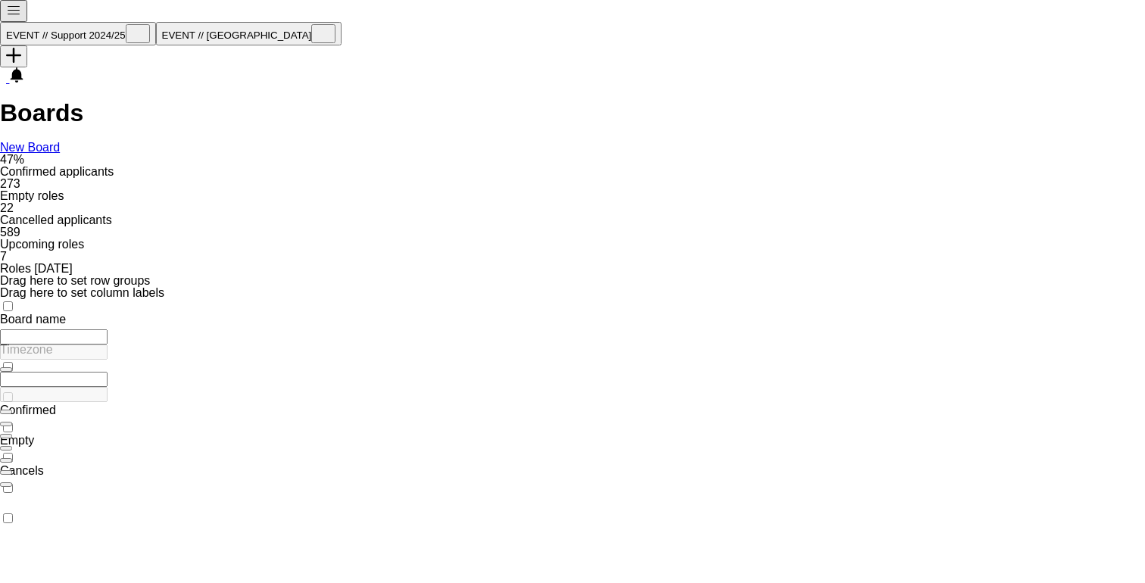
click at [19, 11] on app-icon "Menu" at bounding box center [13, 13] width 15 height 11
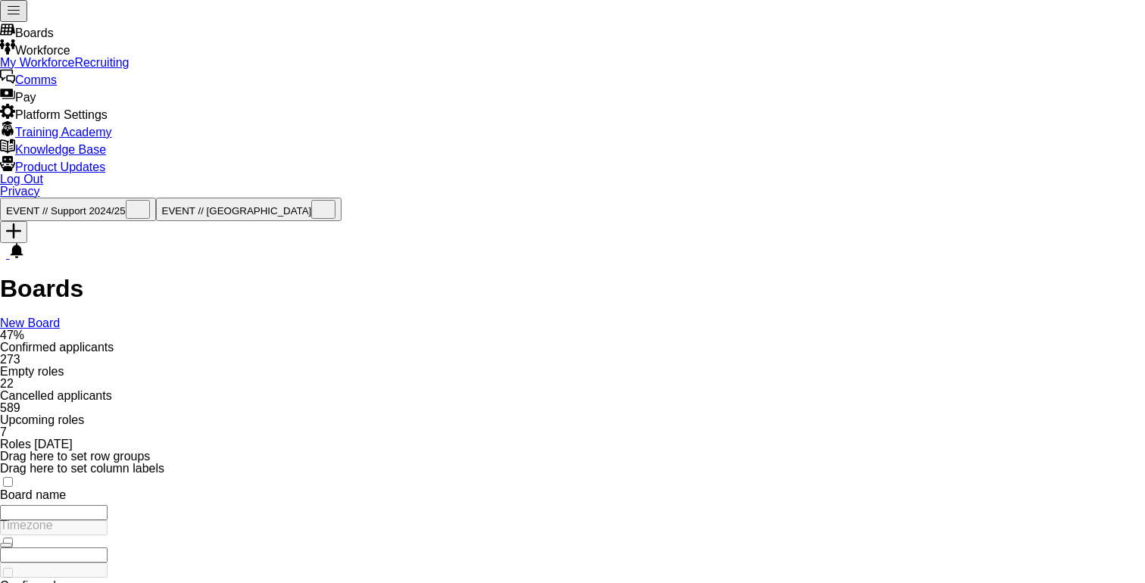
click at [74, 69] on link "My Workforce" at bounding box center [37, 62] width 74 height 13
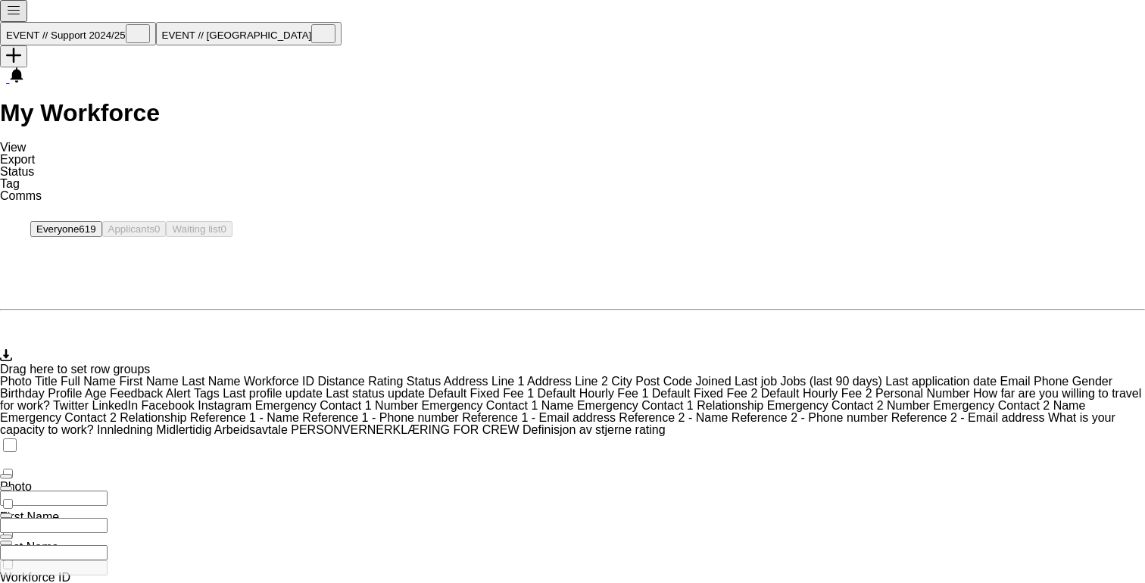
click at [17, 16] on app-icon "Menu" at bounding box center [13, 13] width 15 height 11
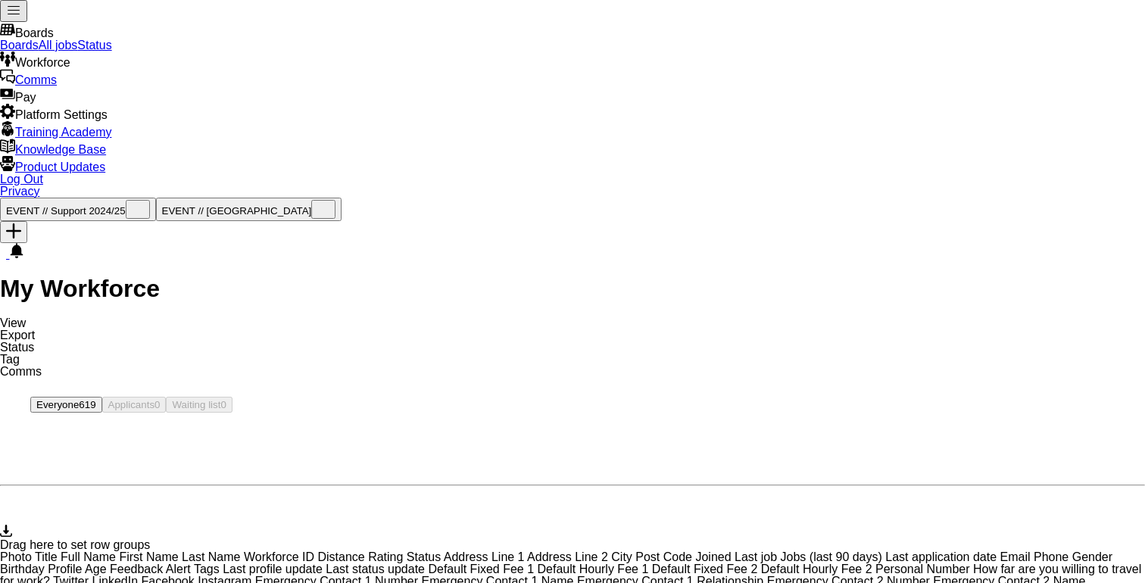
click at [78, 52] on link "All jobs" at bounding box center [58, 45] width 39 height 13
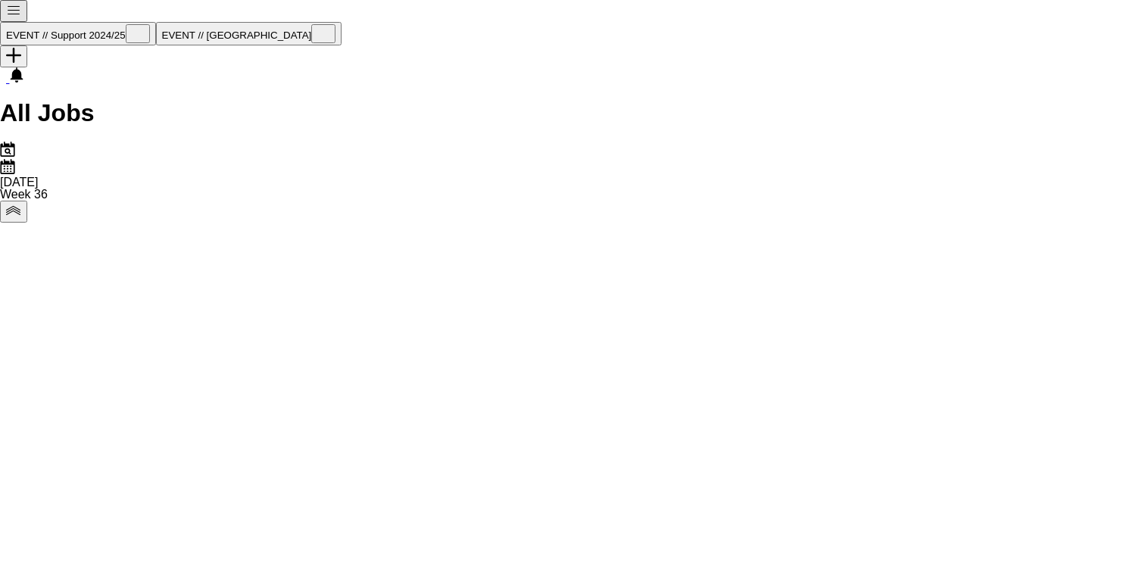
scroll to position [0, 430]
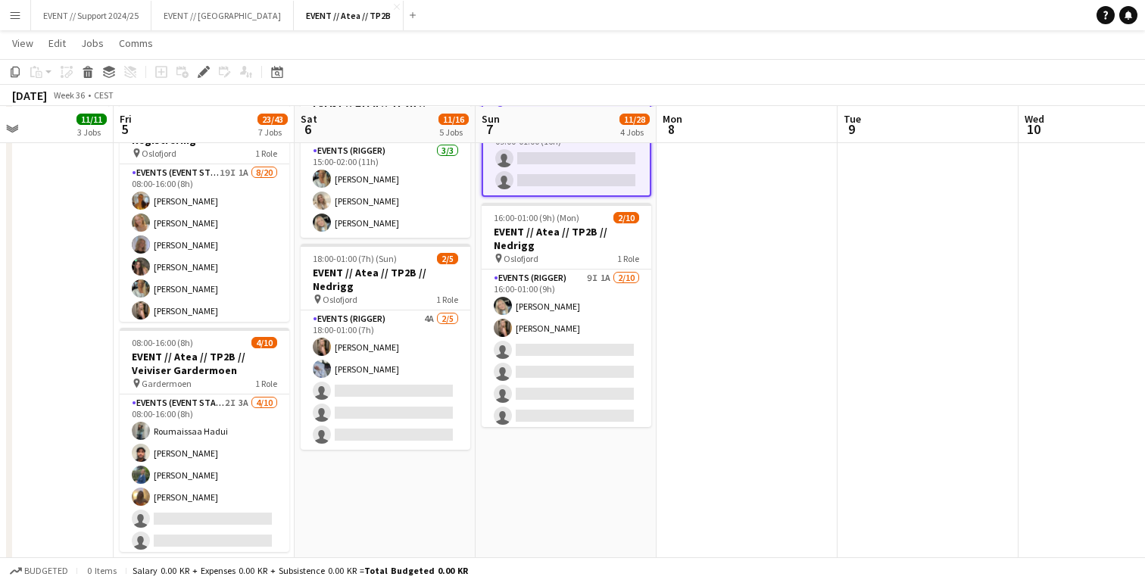
scroll to position [583, 0]
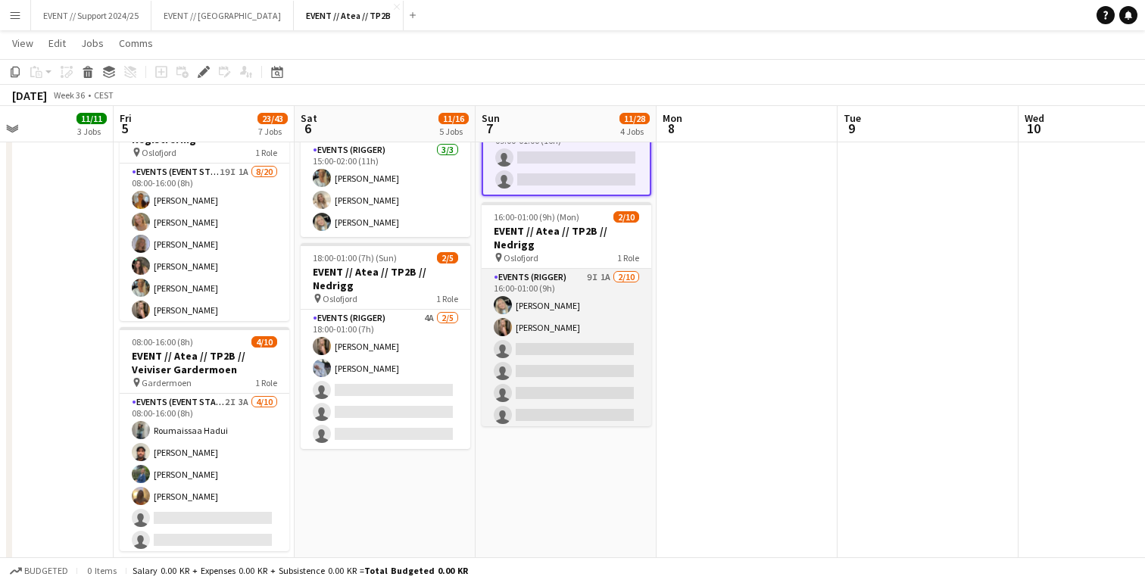
click at [593, 305] on app-card-role "Events (Rigger) 9I 1A [DATE] 16:00-01:00 (9h) [PERSON_NAME] [PERSON_NAME] singl…" at bounding box center [567, 393] width 170 height 249
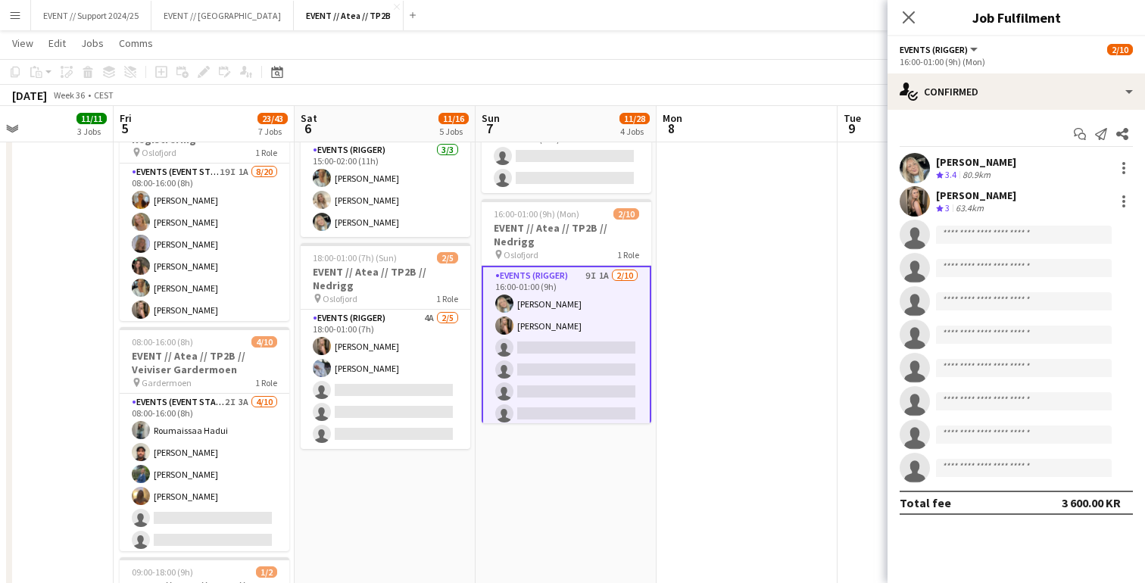
click at [953, 209] on div "Crew rating 3" at bounding box center [944, 208] width 17 height 13
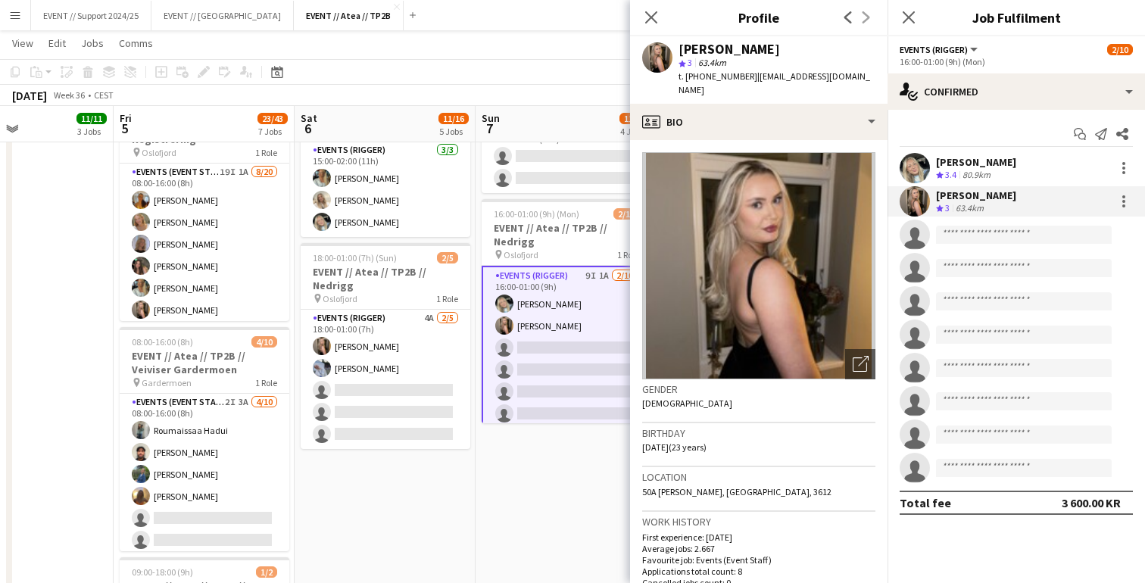
click at [920, 170] on app-user-avatar at bounding box center [915, 168] width 30 height 30
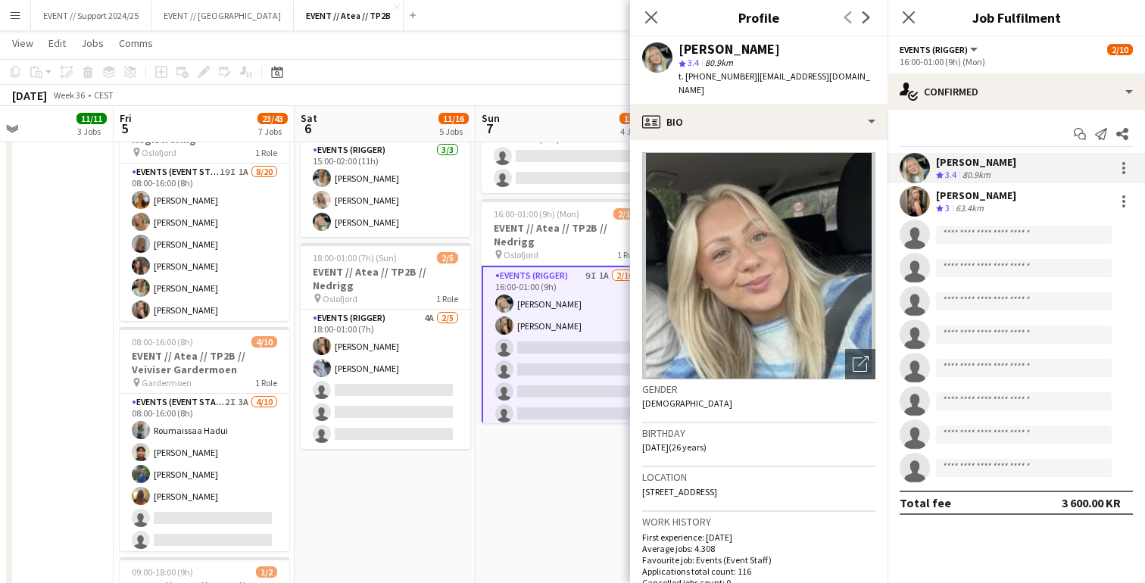
click at [501, 484] on app-date-cell "08:00-16:00 (8h) 5/6 EVENT // Atea // TP2B // Partnere // Nedrigg pin Oslofjord…" at bounding box center [566, 233] width 181 height 1294
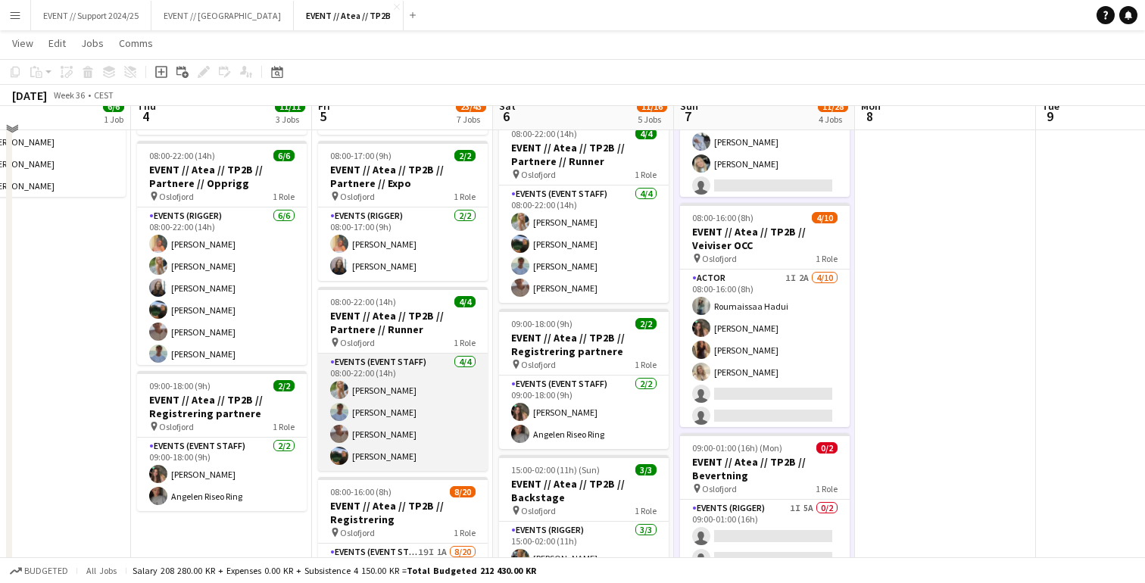
scroll to position [186, 0]
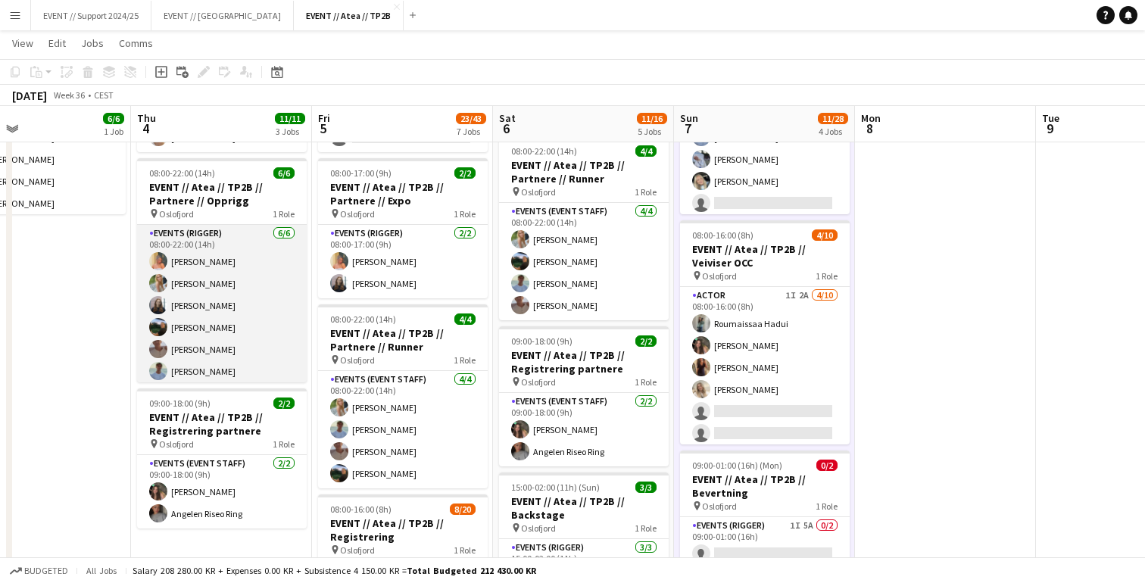
click at [264, 321] on app-card-role "Events (Rigger) [DATE] 08:00-22:00 (14h) [PERSON_NAME] [PERSON_NAME] [PERSON_NA…" at bounding box center [222, 305] width 170 height 161
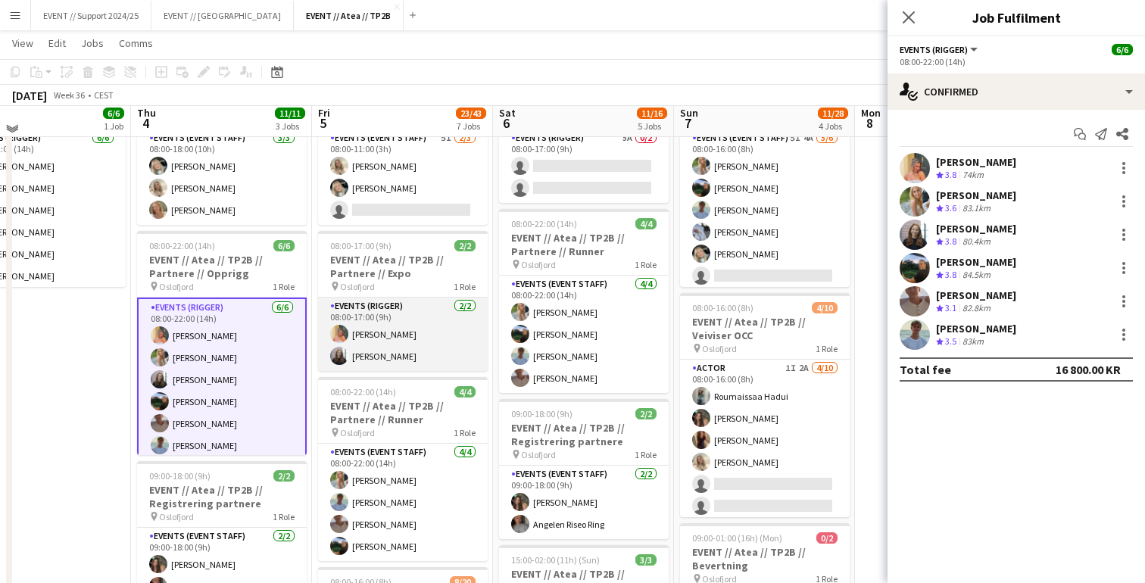
scroll to position [86, 0]
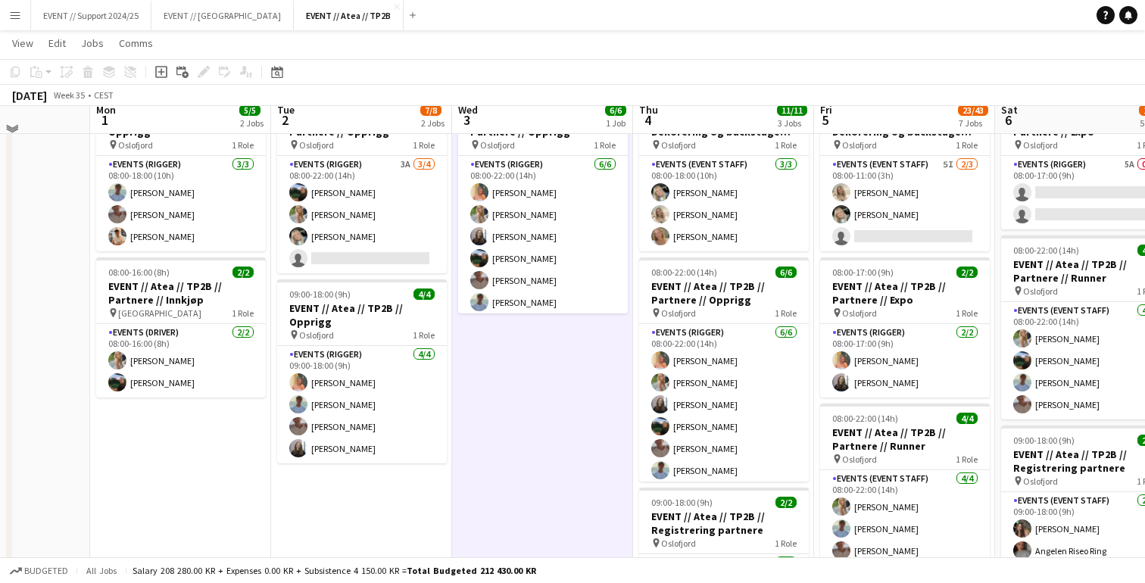
scroll to position [52, 0]
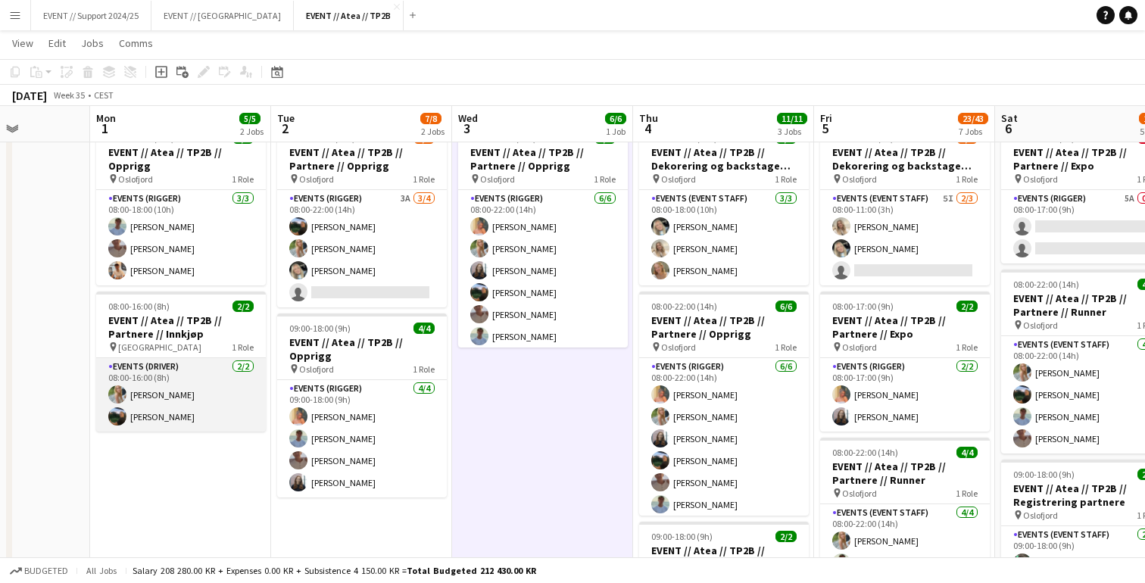
click at [198, 398] on app-card-role "Events (Driver) [DATE] 08:00-16:00 (8h) [PERSON_NAME]" at bounding box center [181, 394] width 170 height 73
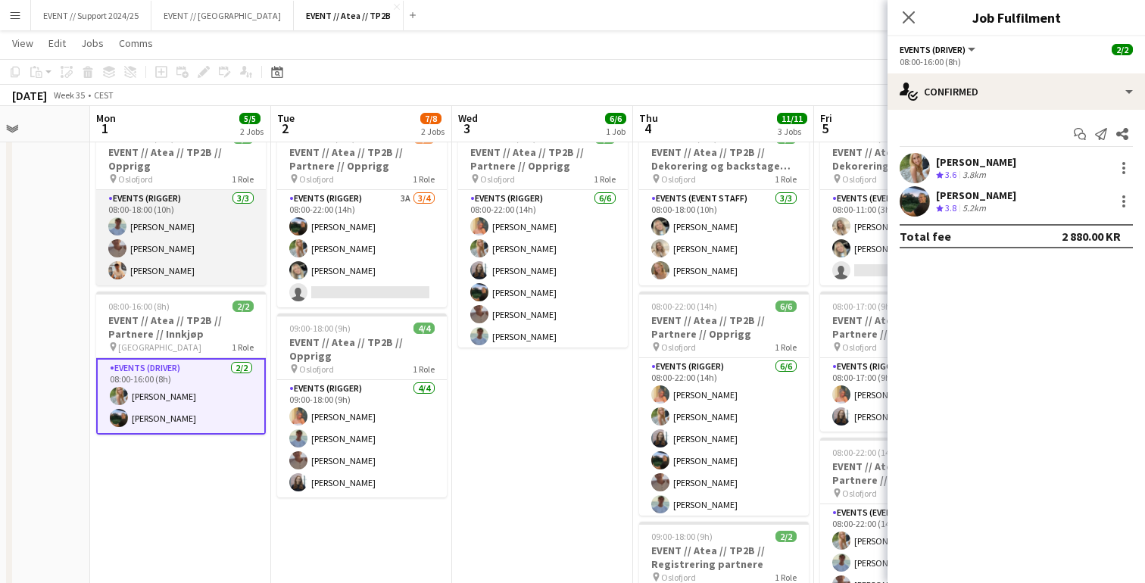
click at [243, 235] on app-card-role "Events (Rigger) [DATE] 08:00-18:00 (10h) [PERSON_NAME] [PERSON_NAME] [PERSON_NA…" at bounding box center [181, 237] width 170 height 95
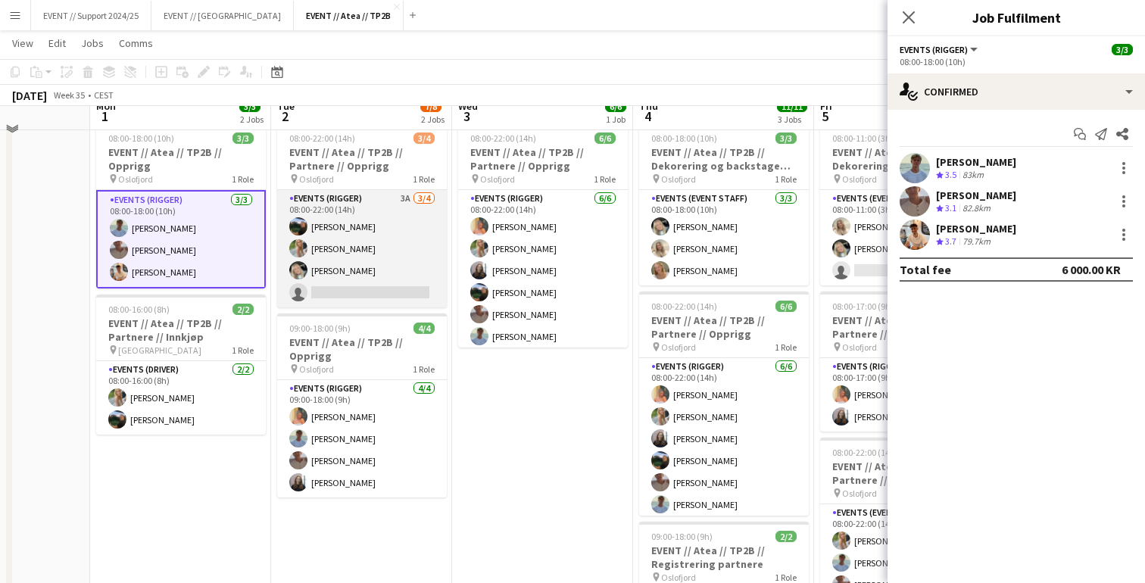
scroll to position [0, 0]
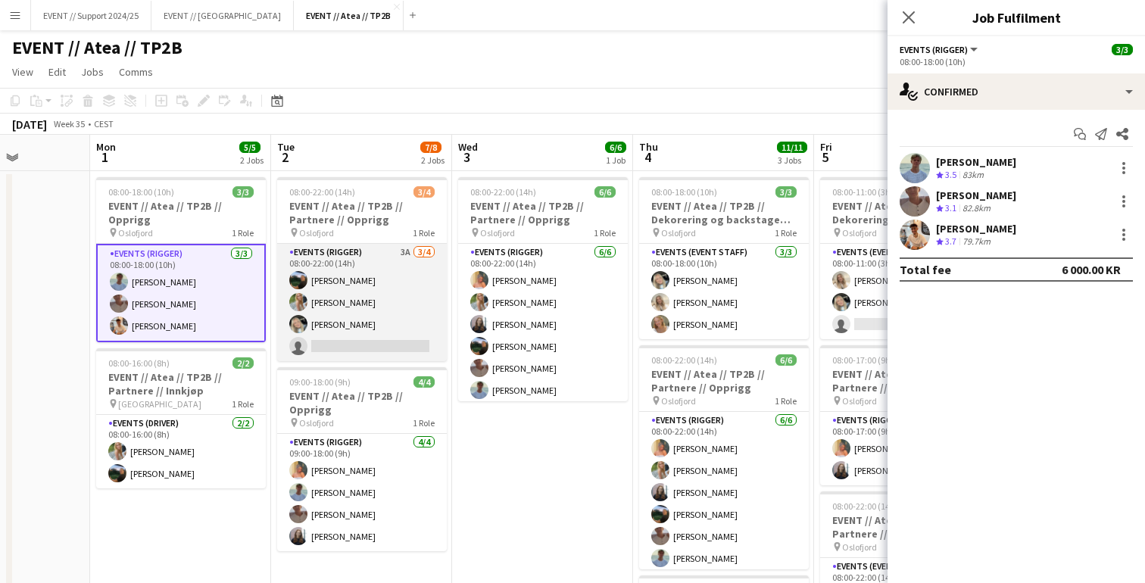
click at [380, 284] on app-card-role "Events (Rigger) 3A [DATE] 08:00-22:00 (14h) [PERSON_NAME] [PERSON_NAME] single-…" at bounding box center [362, 302] width 170 height 117
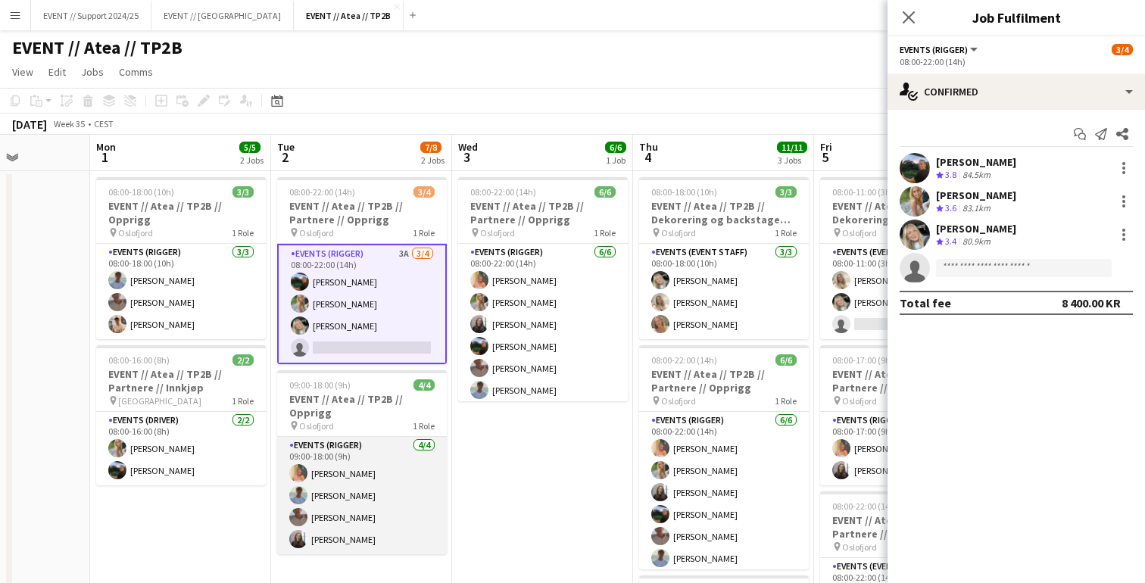
click at [395, 469] on app-card-role "Events (Rigger) [DATE] 09:00-18:00 (9h) [PERSON_NAME] [PERSON_NAME] [PERSON_NAM…" at bounding box center [362, 495] width 170 height 117
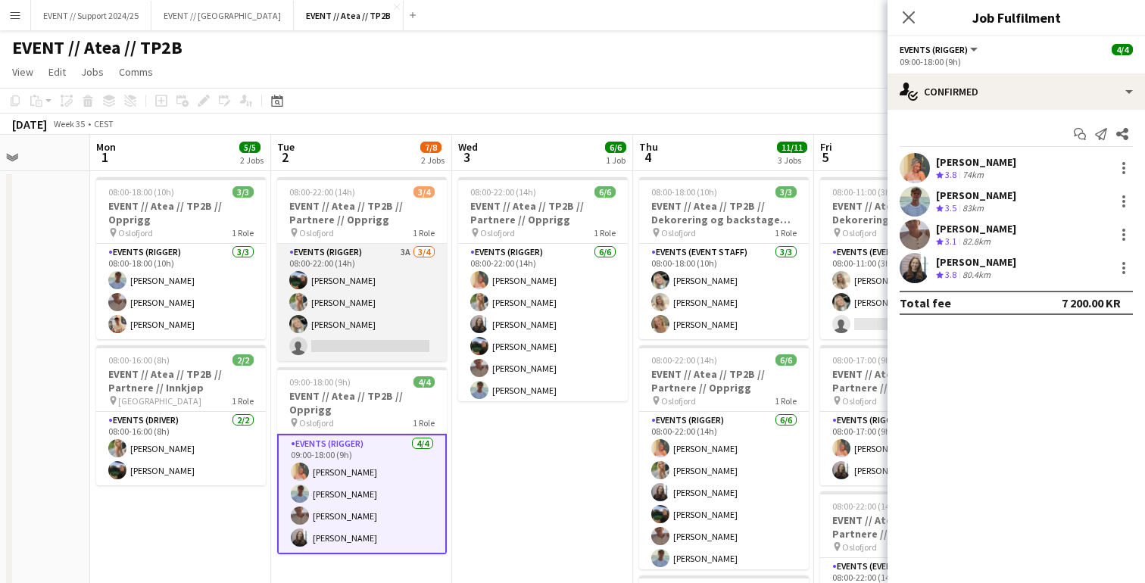
click at [384, 308] on app-card-role "Events (Rigger) 3A [DATE] 08:00-22:00 (14h) [PERSON_NAME] [PERSON_NAME] single-…" at bounding box center [362, 302] width 170 height 117
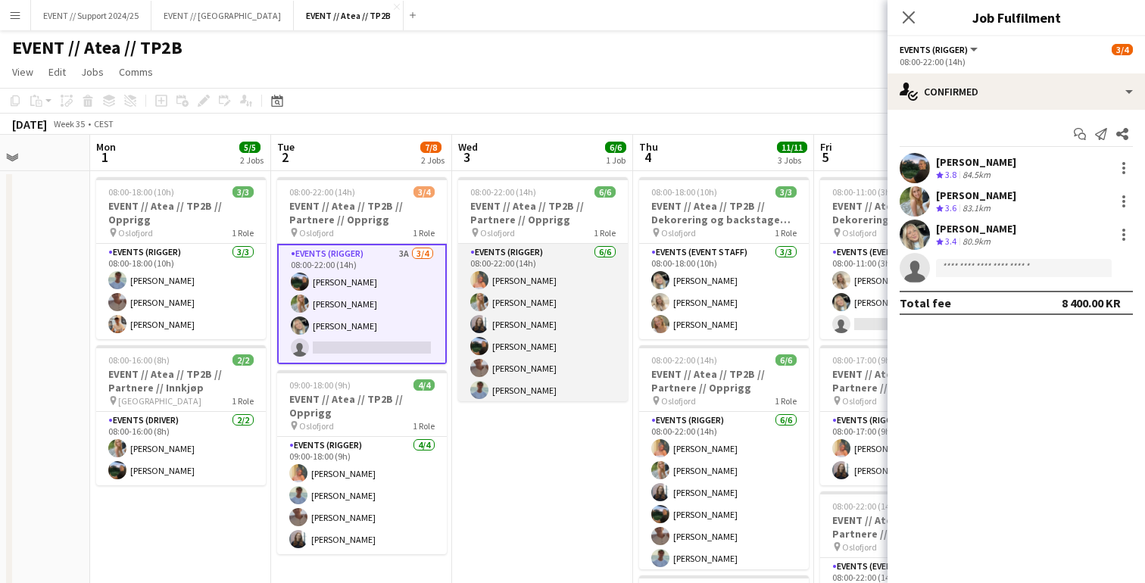
click at [582, 326] on app-card-role "Events (Rigger) [DATE] 08:00-22:00 (14h) [PERSON_NAME] [PERSON_NAME] [PERSON_NA…" at bounding box center [543, 324] width 170 height 161
